Goal: Register for event/course

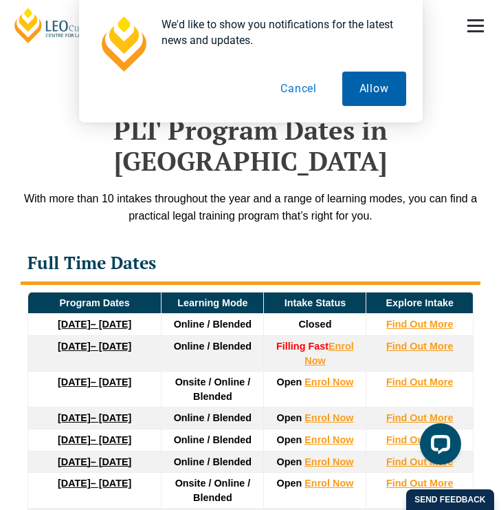
click at [367, 102] on button "Allow" at bounding box center [375, 89] width 64 height 34
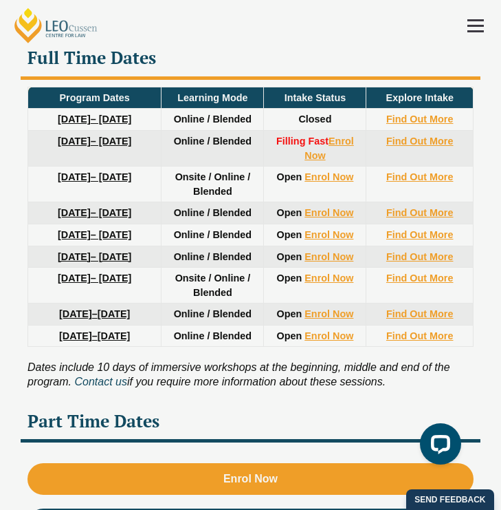
scroll to position [8, 0]
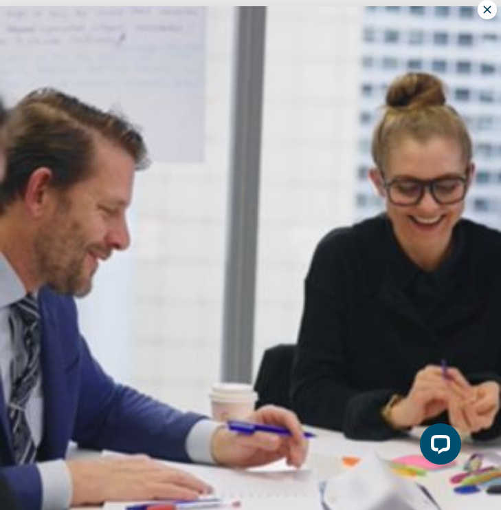
click at [488, 14] on icon at bounding box center [487, 9] width 12 height 12
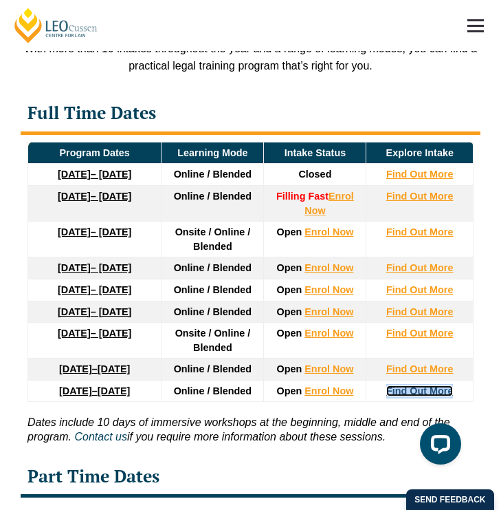
scroll to position [2886, 0]
